Goal: Information Seeking & Learning: Learn about a topic

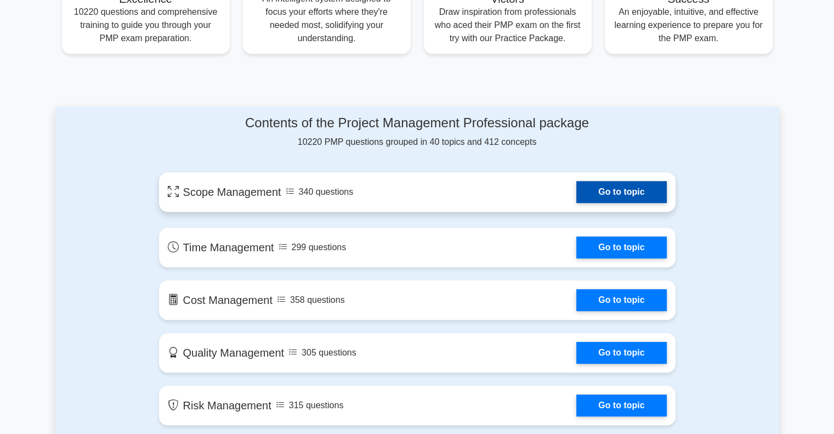
scroll to position [585, 0]
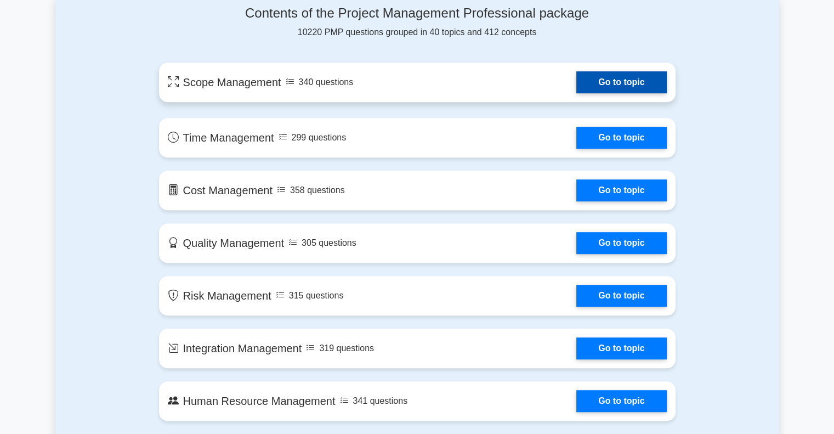
click at [604, 78] on link "Go to topic" at bounding box center [621, 82] width 90 height 22
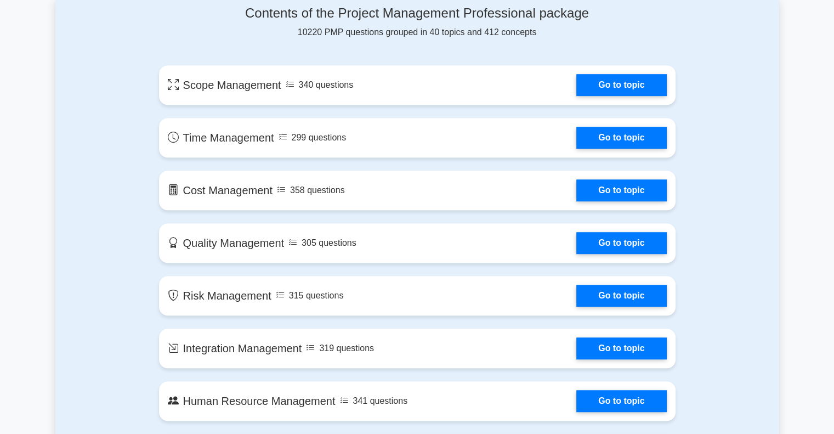
scroll to position [768, 0]
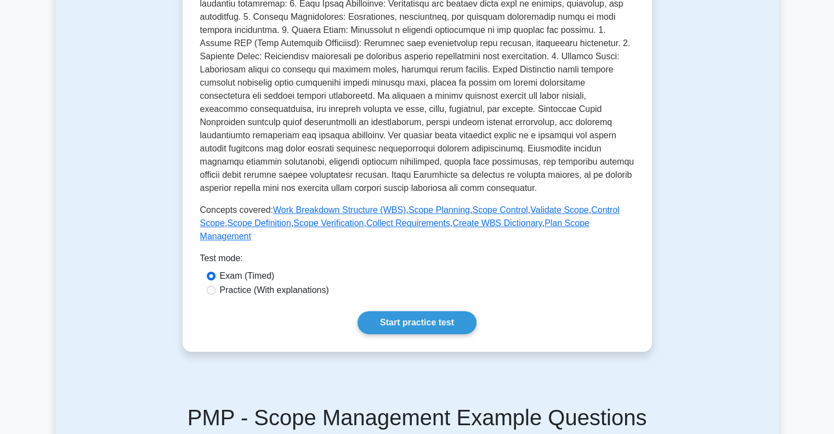
scroll to position [292, 0]
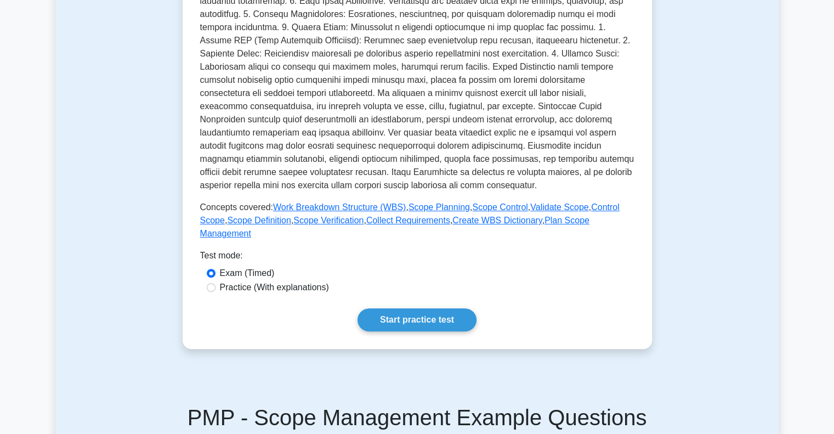
click at [301, 281] on label "Practice (With explanations)" at bounding box center [274, 287] width 109 height 13
click at [216, 283] on input "Practice (With explanations)" at bounding box center [211, 287] width 9 height 9
radio input "true"
click at [389, 308] on link "Start practice test" at bounding box center [417, 319] width 119 height 23
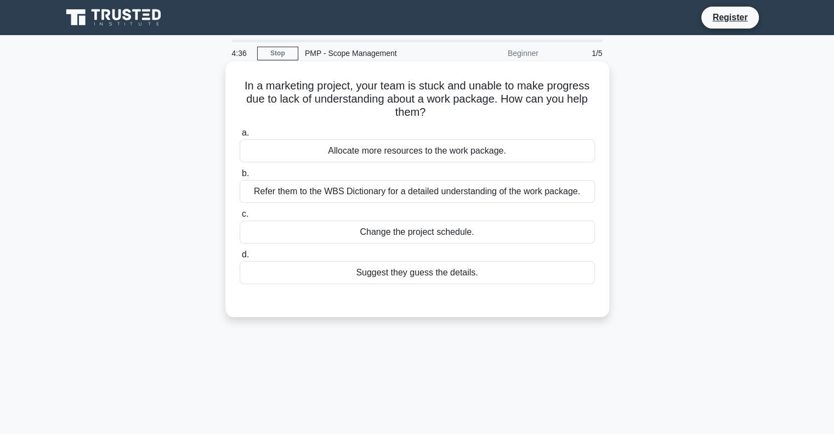
click at [467, 193] on div "Refer them to the WBS Dictionary for a detailed understanding of the work packa…" at bounding box center [417, 191] width 355 height 23
click at [240, 177] on input "b. Refer them to the WBS Dictionary for a detailed understanding of the work pa…" at bounding box center [240, 173] width 0 height 7
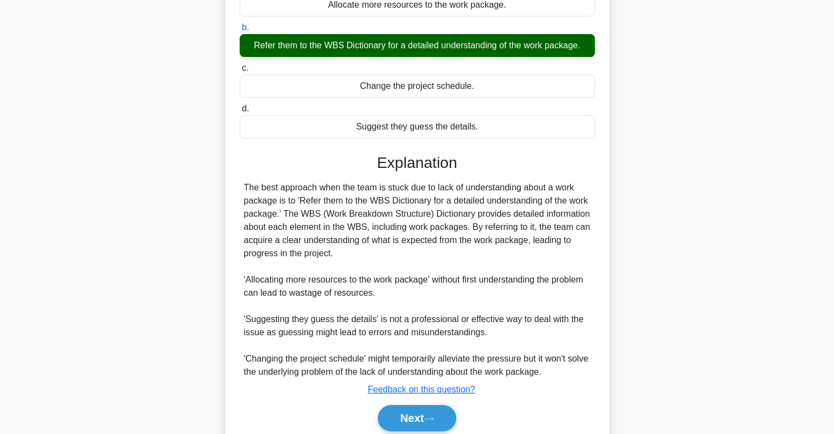
scroll to position [189, 0]
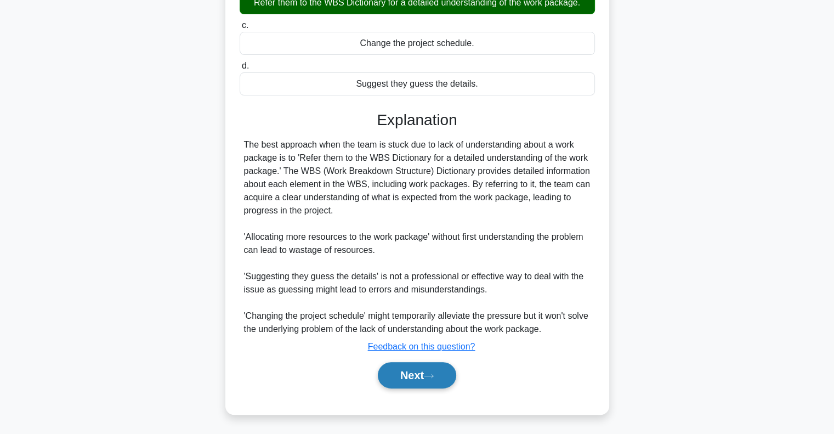
click at [399, 375] on button "Next" at bounding box center [417, 375] width 78 height 26
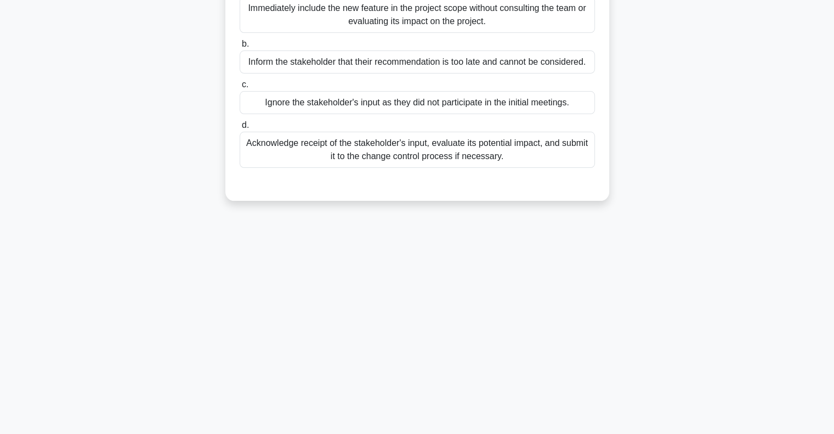
scroll to position [13, 0]
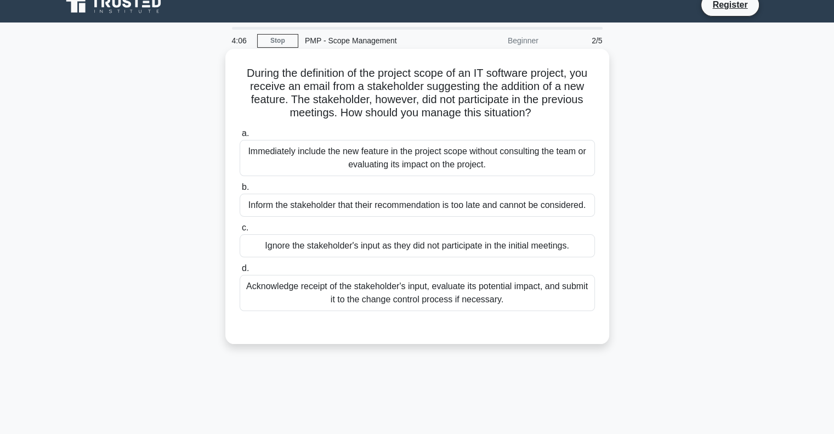
click at [505, 289] on div "Acknowledge receipt of the stakeholder's input, evaluate its potential impact, …" at bounding box center [417, 293] width 355 height 36
click at [240, 272] on input "d. Acknowledge receipt of the stakeholder's input, evaluate its potential impac…" at bounding box center [240, 268] width 0 height 7
